Goal: Task Accomplishment & Management: Manage account settings

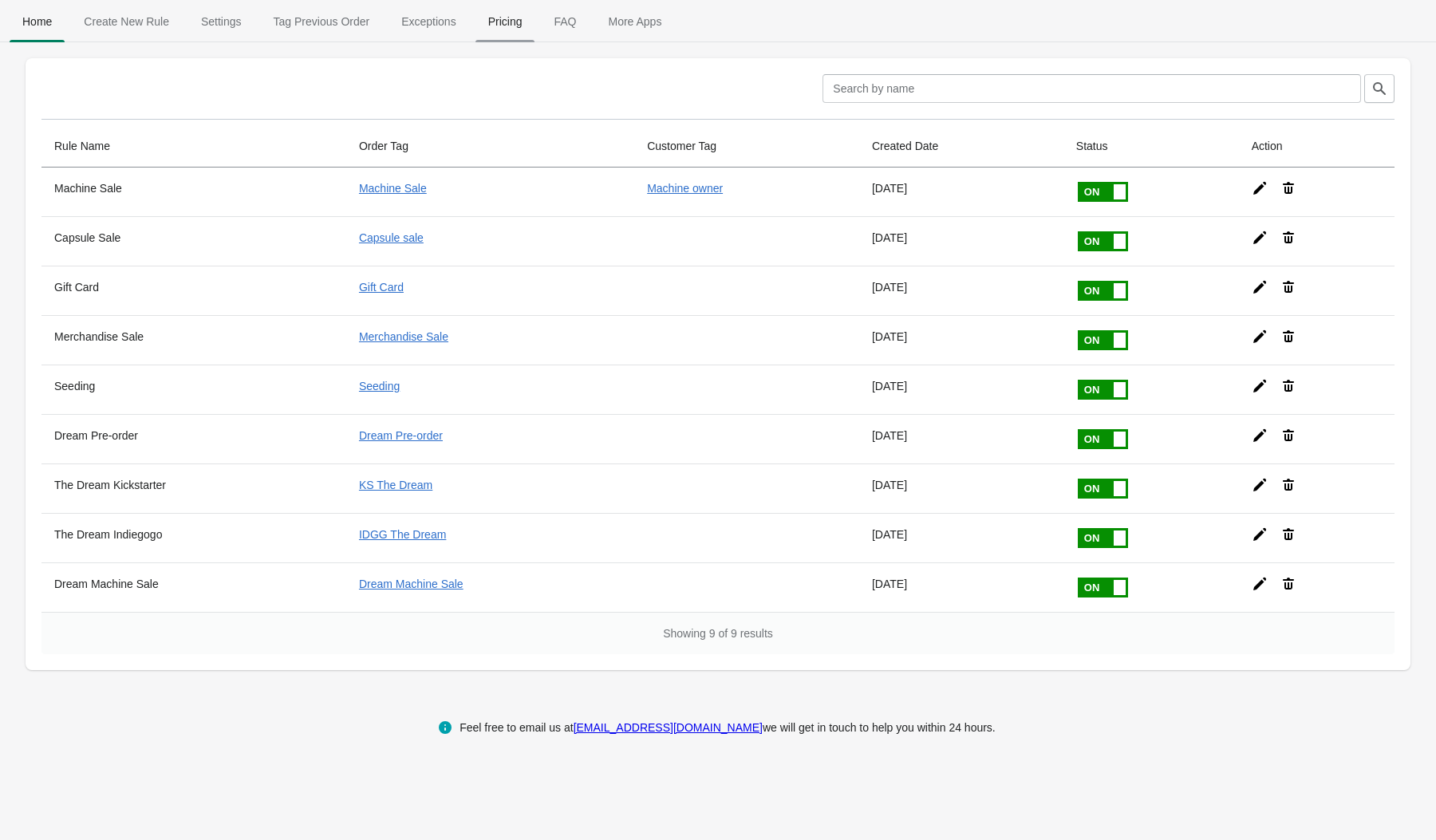
click at [521, 33] on span "Pricing" at bounding box center [505, 22] width 60 height 29
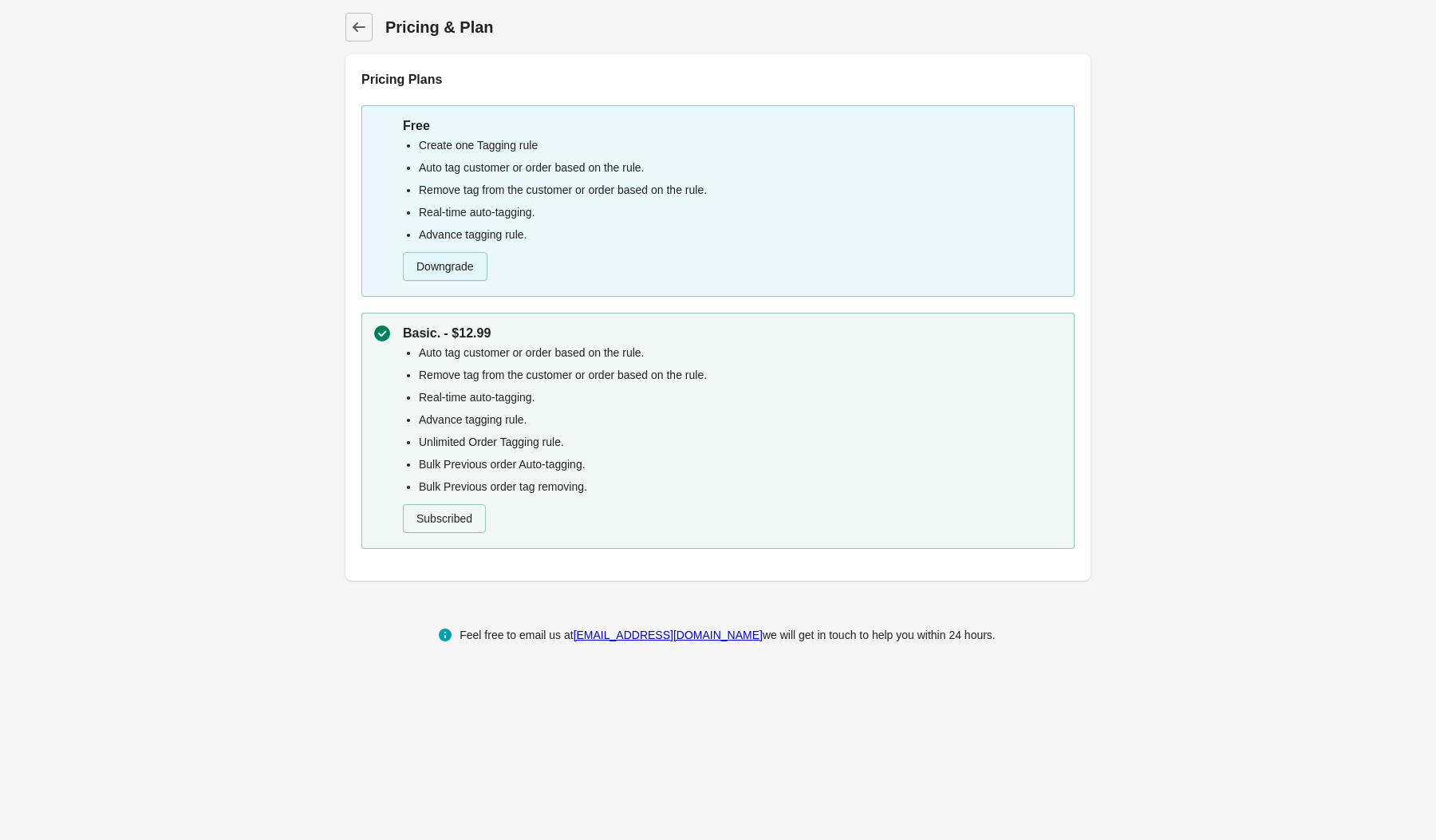
click at [442, 273] on button "Downgrade" at bounding box center [445, 267] width 84 height 29
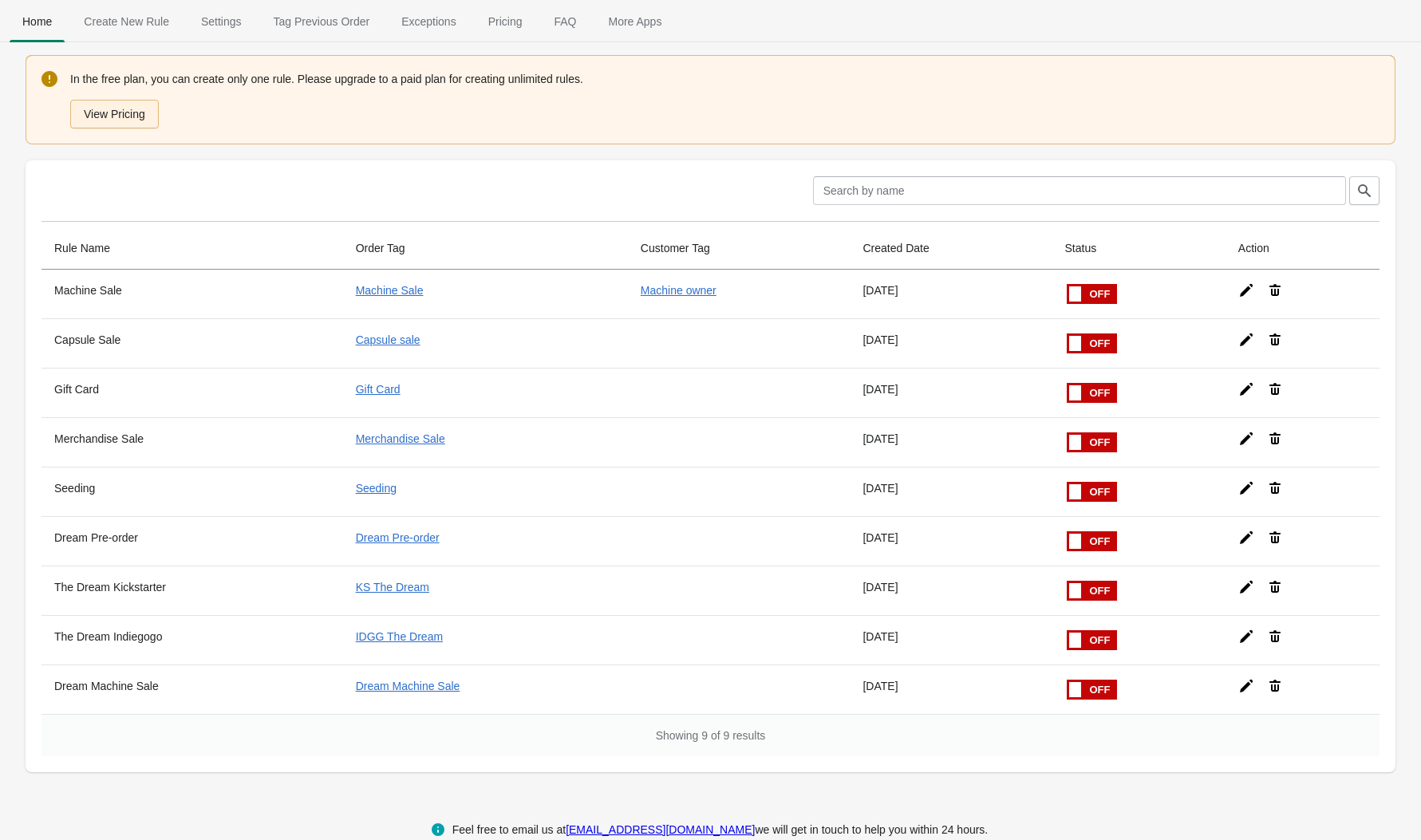
click at [147, 109] on button "View Pricing" at bounding box center [114, 114] width 89 height 29
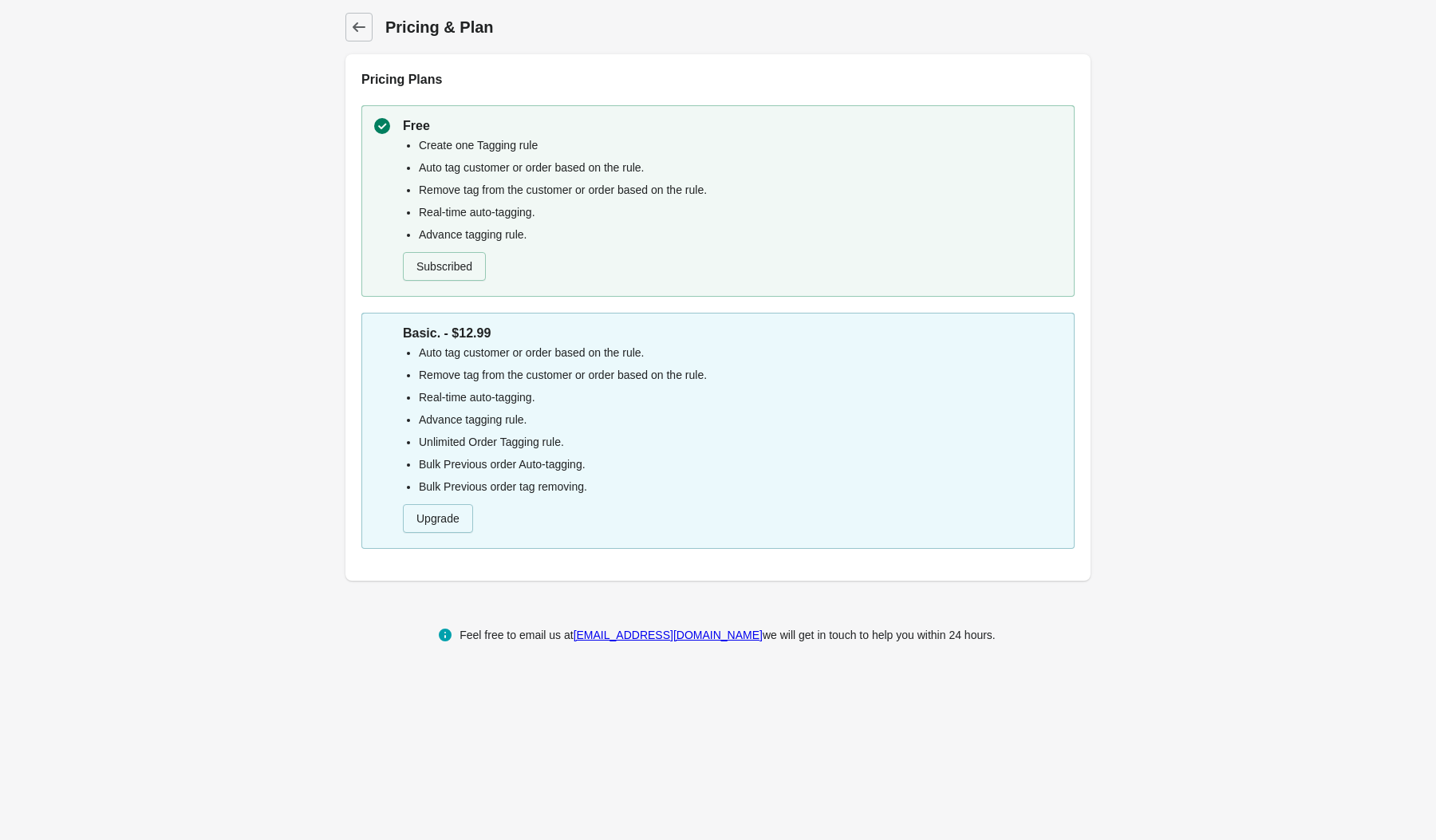
click at [212, 190] on div "Back Pricing & Plan Pricing Plans Free Create one Tagging rule Auto tag custome…" at bounding box center [718, 296] width 1436 height 593
